Goal: Task Accomplishment & Management: Complete application form

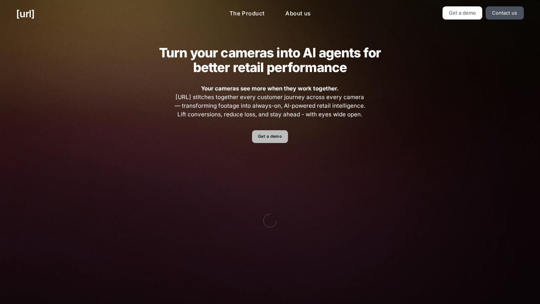
click at [272, 133] on link "Get a demo" at bounding box center [270, 136] width 36 height 13
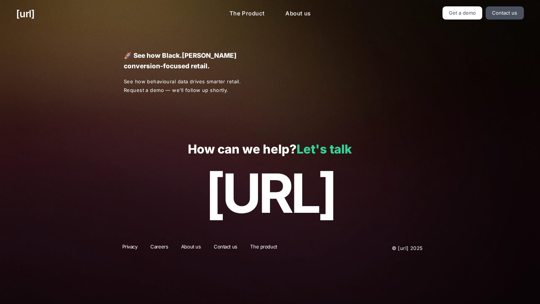
click at [328, 149] on link "Let's talk" at bounding box center [324, 149] width 55 height 15
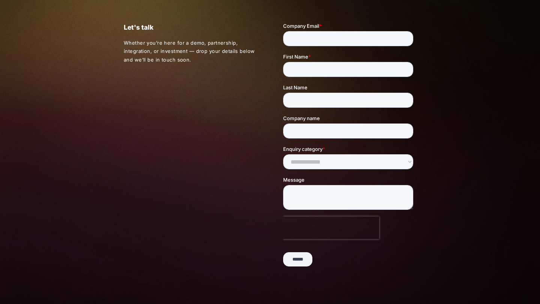
scroll to position [11, 0]
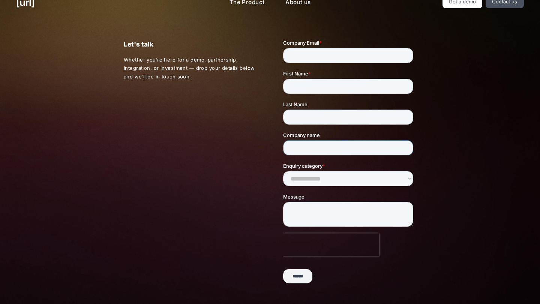
click at [404, 148] on input "Company name" at bounding box center [348, 147] width 130 height 15
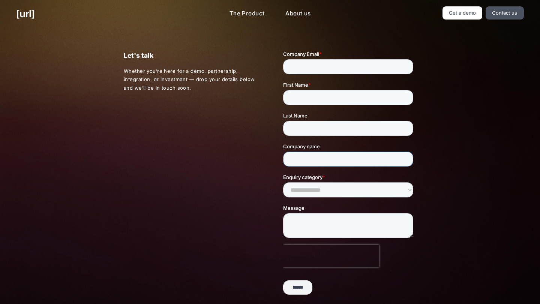
scroll to position [0, 0]
click at [405, 69] on input "Company Email *" at bounding box center [348, 66] width 130 height 15
click at [353, 70] on input "Company Email *" at bounding box center [348, 66] width 130 height 15
type input "**********"
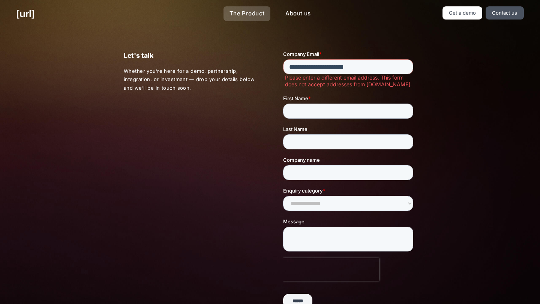
click at [248, 12] on link "The Product" at bounding box center [247, 13] width 47 height 15
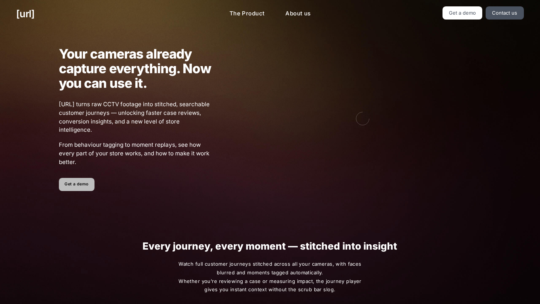
click at [72, 182] on link "Get a demo" at bounding box center [77, 184] width 36 height 13
